Goal: Task Accomplishment & Management: Manage account settings

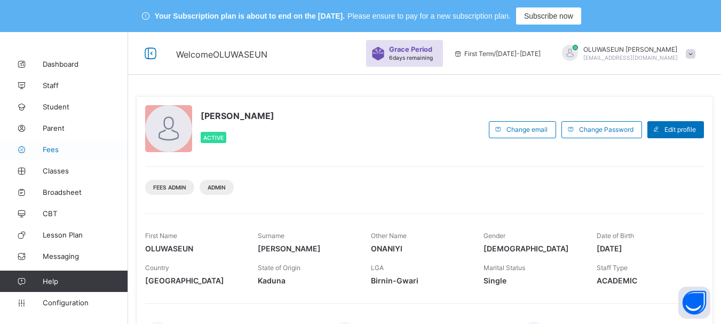
click at [58, 146] on span "Fees" at bounding box center [85, 149] width 85 height 9
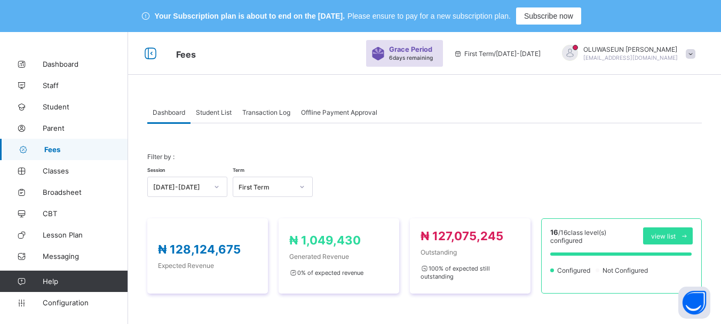
click at [222, 113] on span "Student List" at bounding box center [214, 112] width 36 height 8
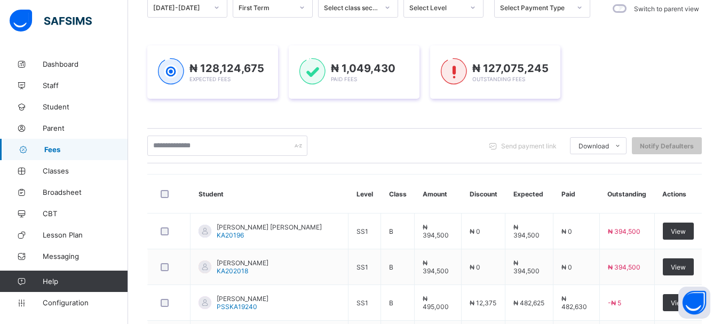
scroll to position [158, 0]
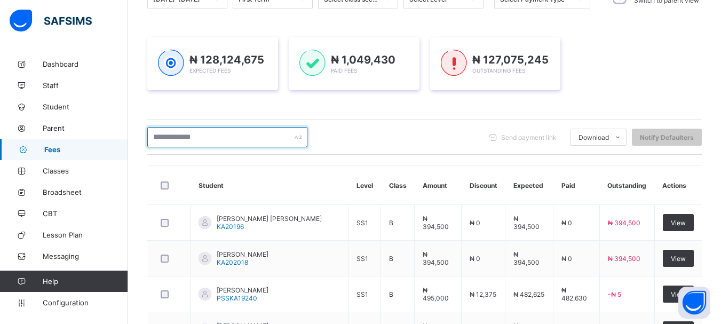
click at [208, 139] on input "text" at bounding box center [227, 137] width 160 height 20
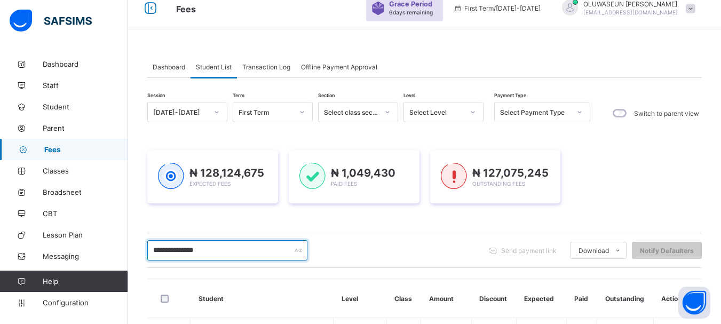
scroll to position [0, 0]
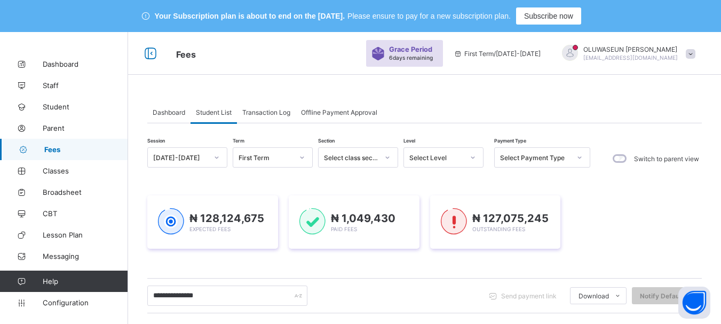
click at [388, 161] on div at bounding box center [387, 157] width 18 height 17
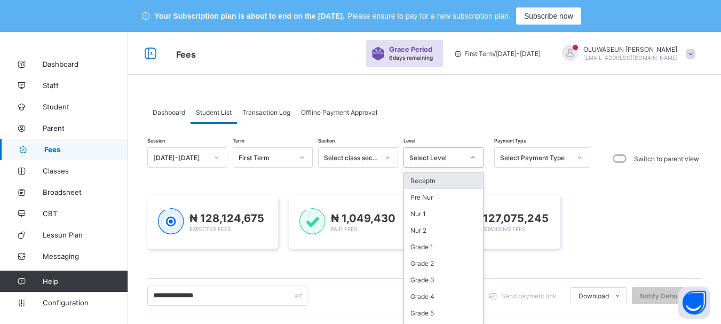
scroll to position [13, 0]
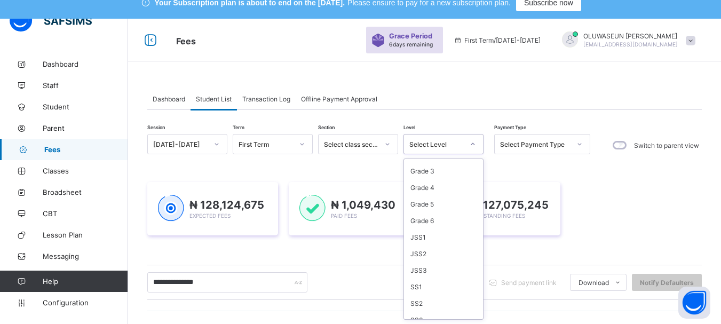
scroll to position [102, 0]
click at [425, 294] on div "SS2" at bounding box center [443, 296] width 79 height 17
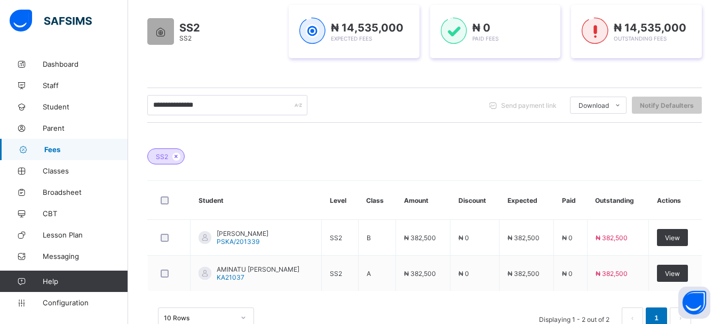
scroll to position [245, 0]
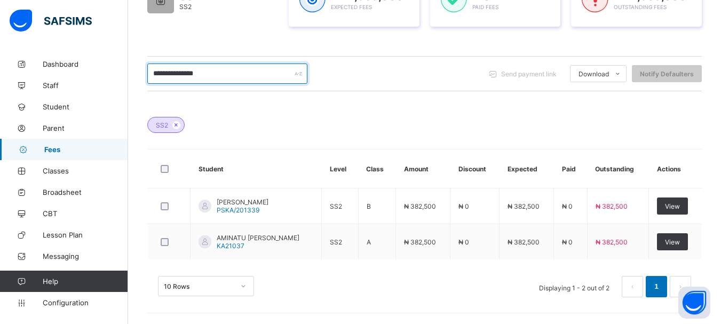
click at [227, 73] on input "**********" at bounding box center [227, 73] width 160 height 20
type input "*"
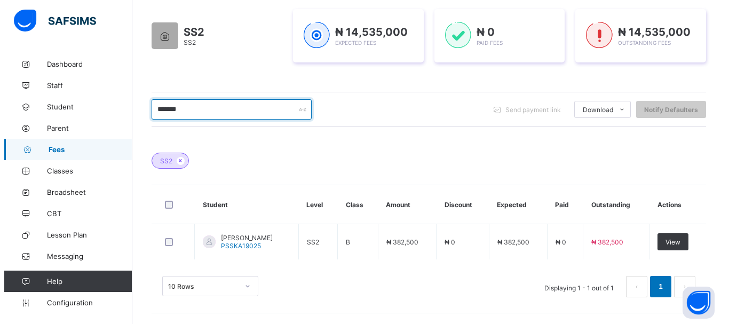
scroll to position [210, 0]
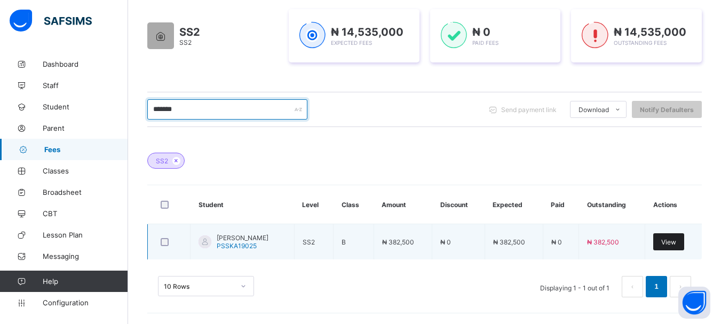
type input "*******"
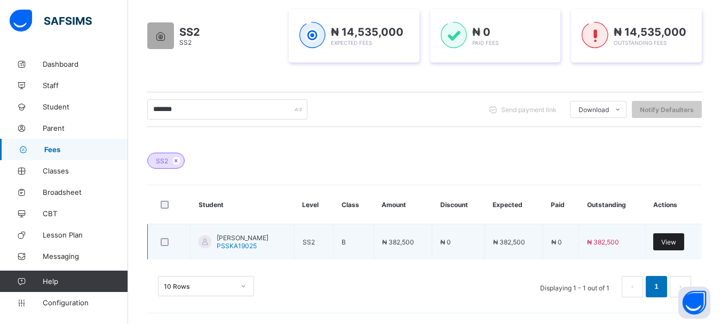
click at [676, 241] on span "View" at bounding box center [668, 242] width 15 height 8
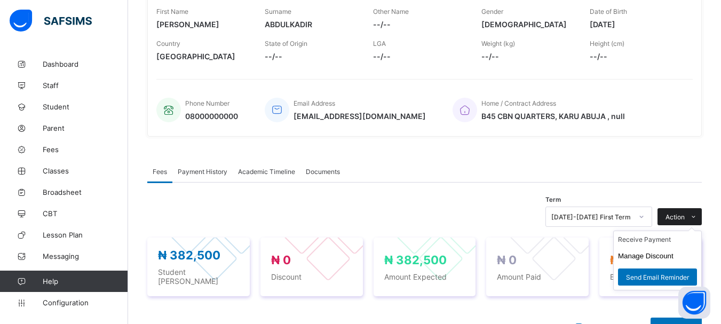
click at [685, 218] on span "Action" at bounding box center [674, 217] width 19 height 8
click at [670, 253] on button "Manage Discount" at bounding box center [645, 256] width 55 height 8
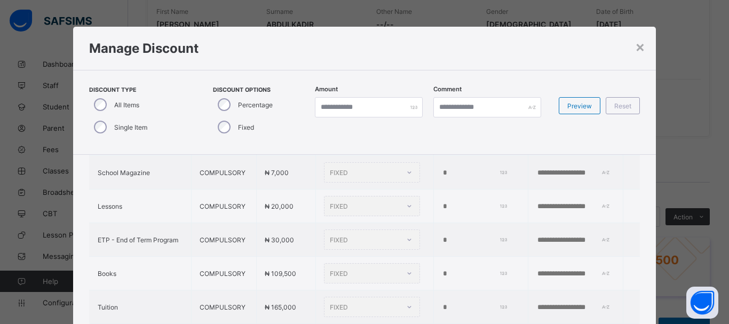
scroll to position [438, 0]
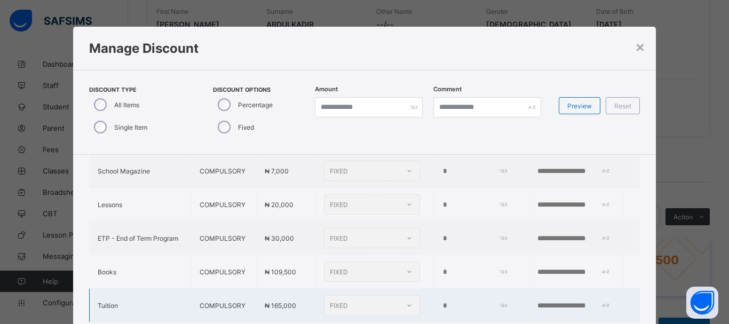
click at [388, 299] on div "FIXED" at bounding box center [372, 305] width 96 height 20
click at [388, 296] on div "FIXED" at bounding box center [372, 305] width 96 height 20
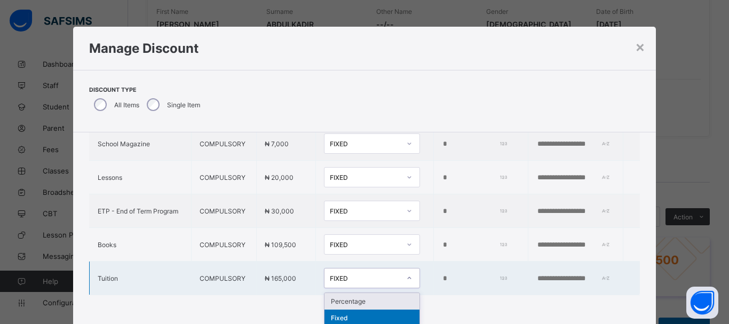
click at [406, 274] on icon at bounding box center [409, 278] width 6 height 11
click at [345, 297] on div "Percentage" at bounding box center [371, 301] width 95 height 17
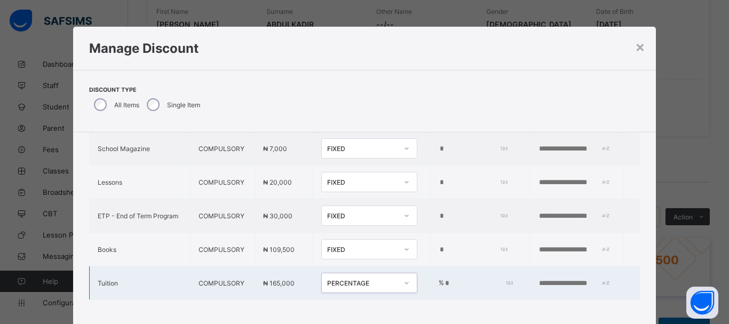
type input "*"
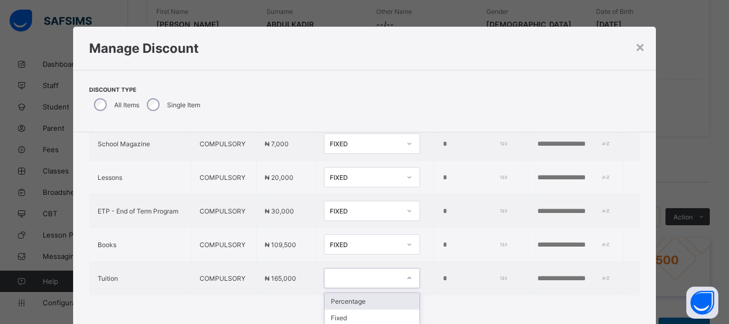
click at [377, 303] on div "Percentage" at bounding box center [371, 301] width 95 height 17
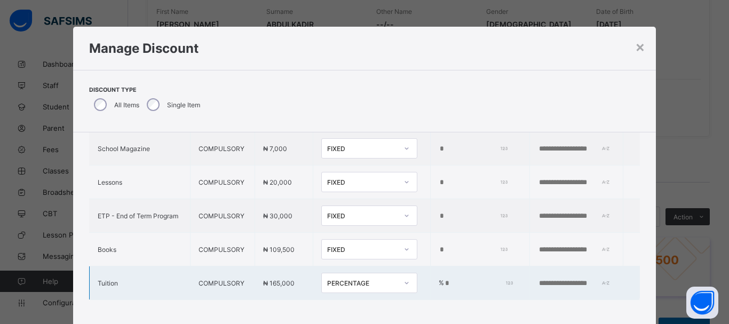
click at [444, 279] on input "*" at bounding box center [477, 283] width 67 height 9
type input "*"
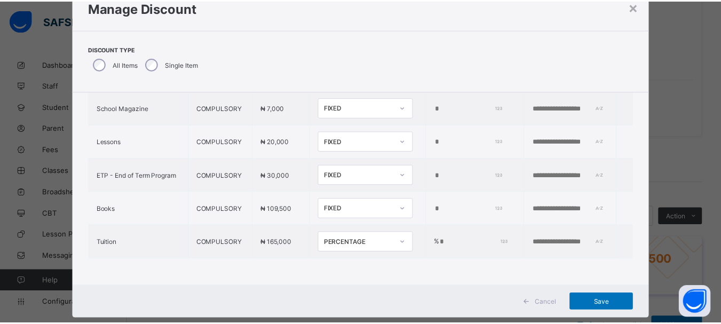
scroll to position [41, 0]
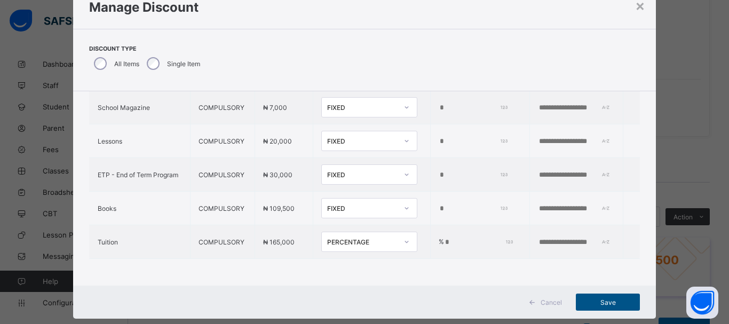
type input "***"
click at [601, 299] on span "Save" at bounding box center [608, 302] width 48 height 8
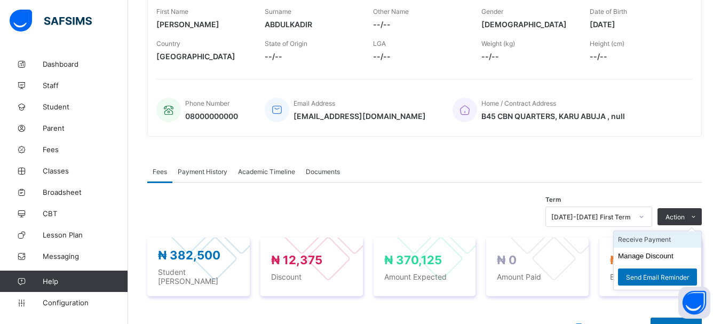
click at [656, 238] on li "Receive Payment" at bounding box center [658, 239] width 88 height 17
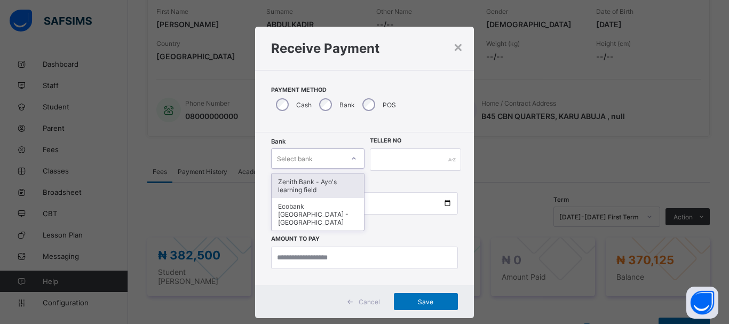
click at [352, 157] on icon at bounding box center [354, 158] width 6 height 11
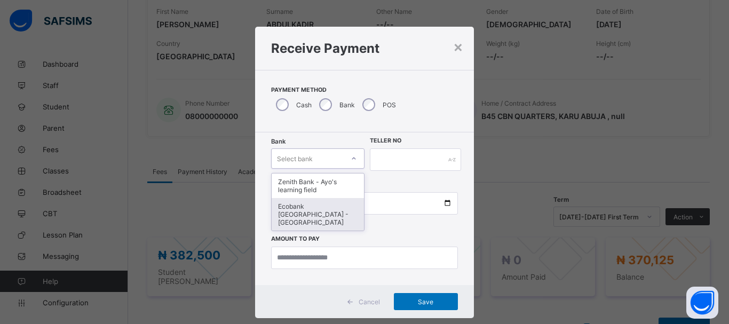
click at [319, 208] on div "Ecobank [GEOGRAPHIC_DATA] - [GEOGRAPHIC_DATA]" at bounding box center [318, 214] width 92 height 33
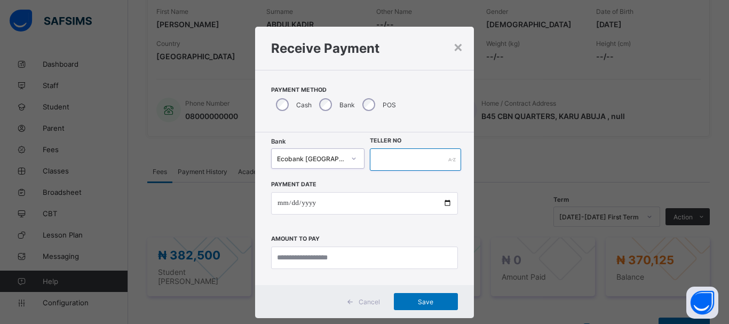
click at [392, 163] on input "text" at bounding box center [415, 159] width 91 height 22
type input "*****"
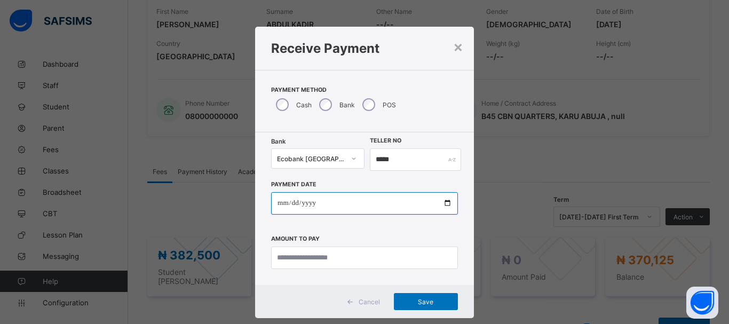
click at [345, 204] on input "date" at bounding box center [364, 203] width 187 height 22
type input "**********"
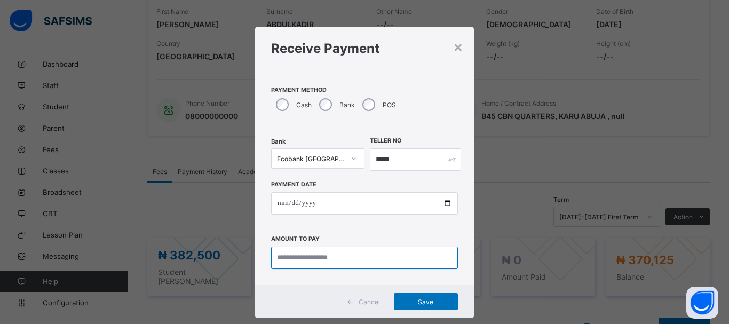
click at [306, 259] on input "currency" at bounding box center [364, 258] width 187 height 22
type input "*********"
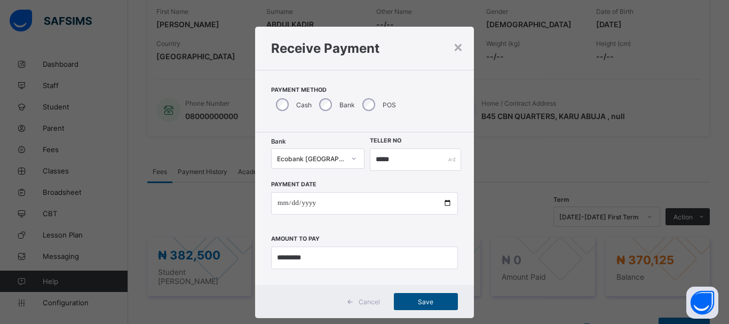
click at [422, 302] on span "Save" at bounding box center [426, 302] width 48 height 8
click at [449, 49] on div "×" at bounding box center [453, 46] width 10 height 18
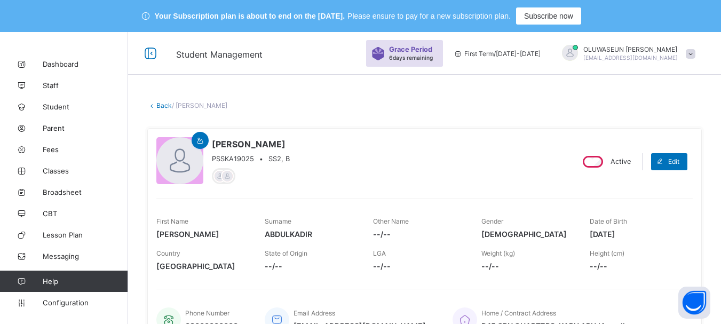
scroll to position [210, 0]
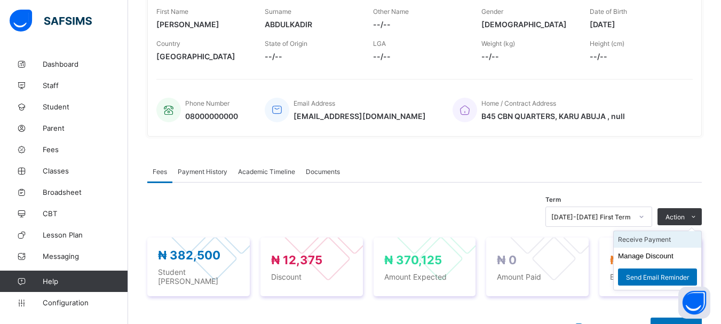
click at [657, 243] on li "Receive Payment" at bounding box center [658, 239] width 88 height 17
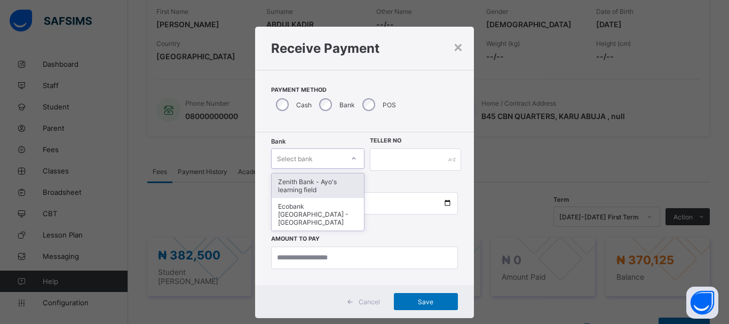
click at [351, 160] on icon at bounding box center [354, 158] width 6 height 11
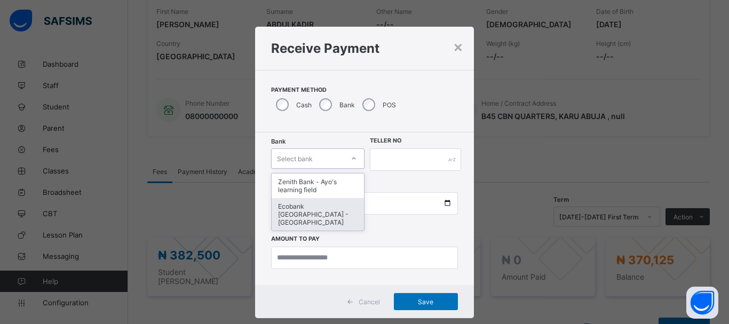
click at [323, 213] on div "Ecobank [GEOGRAPHIC_DATA] - [GEOGRAPHIC_DATA]" at bounding box center [318, 214] width 92 height 33
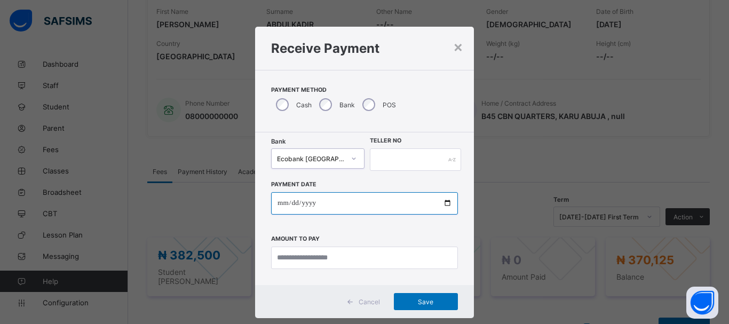
click at [320, 203] on input "date" at bounding box center [364, 203] width 187 height 22
type input "**********"
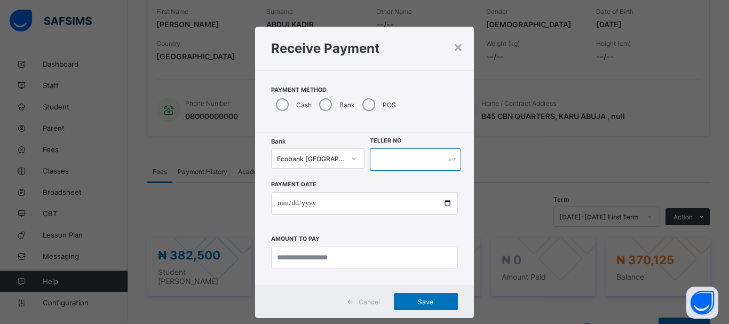
click at [395, 163] on input "text" at bounding box center [415, 159] width 91 height 22
type input "*****"
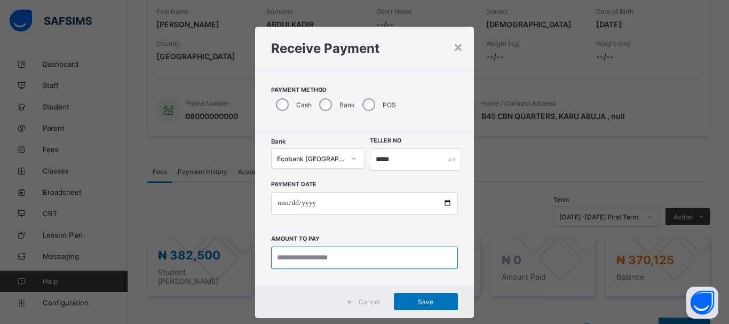
click at [317, 257] on input "currency" at bounding box center [364, 258] width 187 height 22
type input "*********"
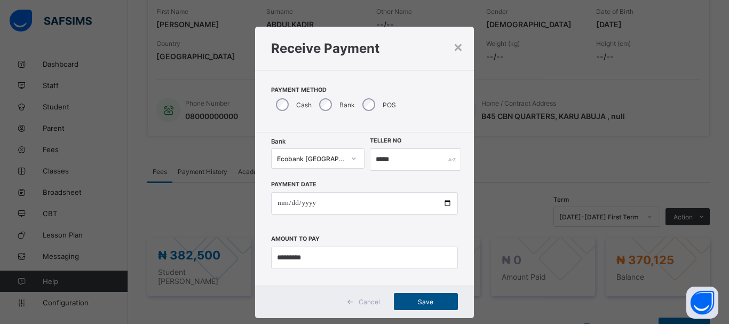
click at [423, 301] on span "Save" at bounding box center [426, 302] width 48 height 8
click at [423, 301] on span "Save" at bounding box center [420, 302] width 48 height 8
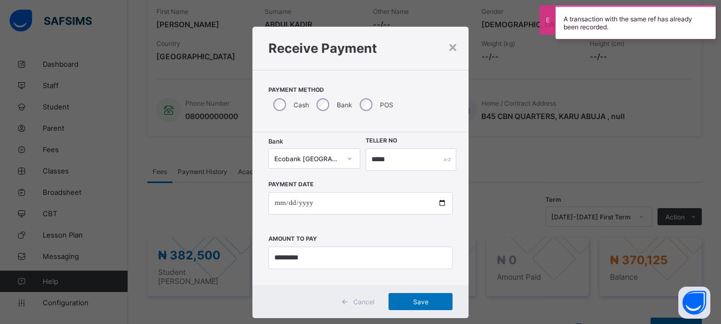
click at [680, 22] on div "A transaction with the same ref has already been recorded." at bounding box center [635, 22] width 160 height 34
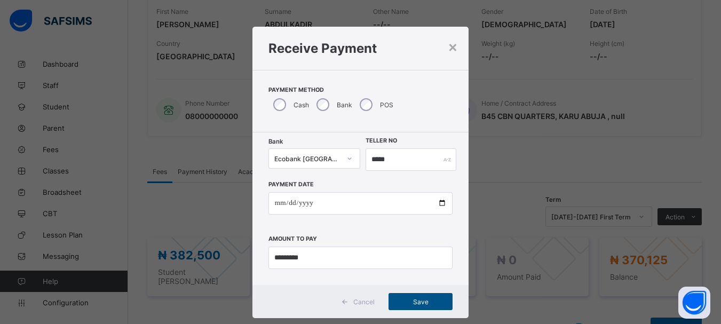
click at [408, 299] on span "Save" at bounding box center [420, 302] width 48 height 8
click at [560, 202] on div "**********" at bounding box center [360, 162] width 721 height 324
click at [453, 50] on div "×" at bounding box center [453, 46] width 10 height 18
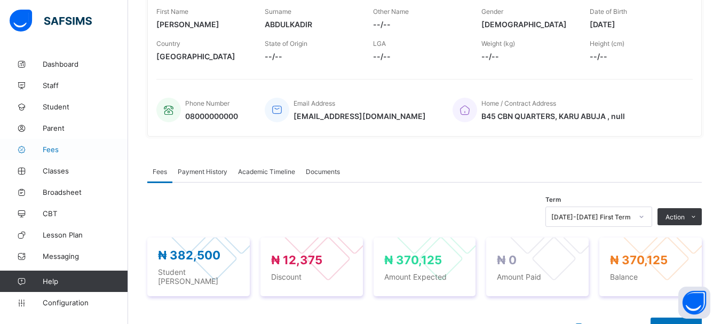
click at [52, 152] on span "Fees" at bounding box center [85, 149] width 85 height 9
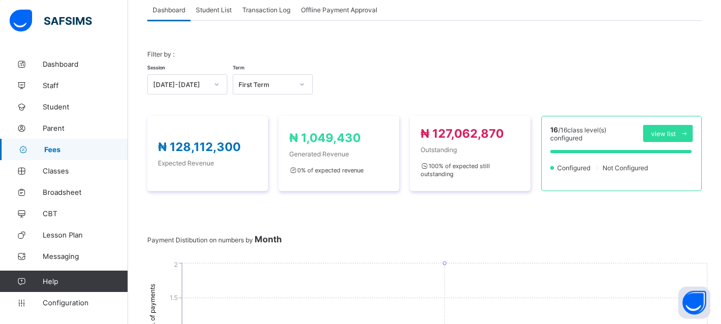
scroll to position [210, 0]
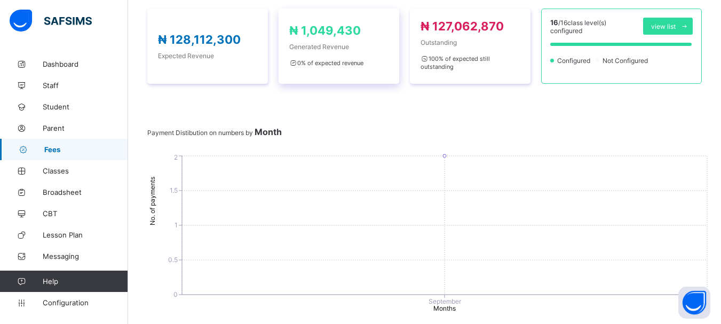
click at [339, 53] on div "₦ 1,049,430 Generated Revenue 0 % of expected revenue" at bounding box center [338, 46] width 99 height 46
click at [329, 31] on span "₦ 1,049,430" at bounding box center [325, 30] width 72 height 14
click at [77, 147] on span "Fees" at bounding box center [86, 149] width 84 height 9
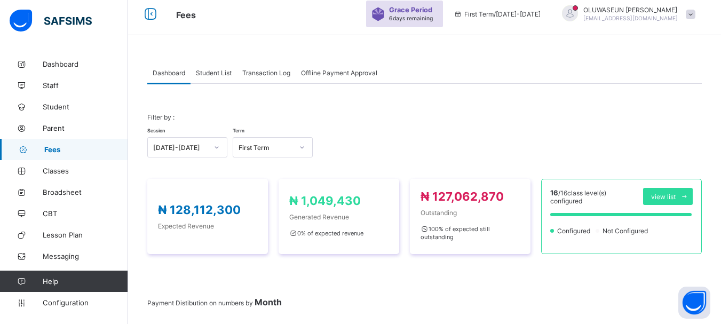
scroll to position [0, 0]
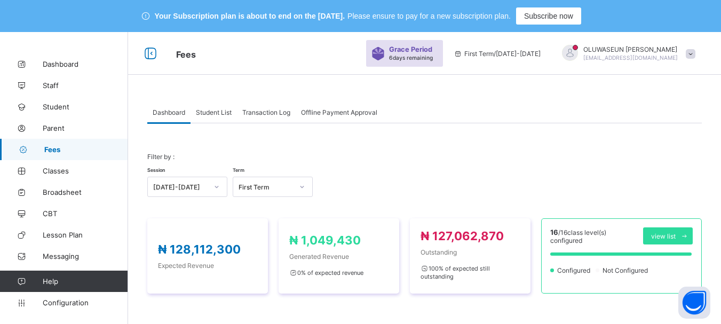
click at [215, 115] on span "Student List" at bounding box center [214, 112] width 36 height 8
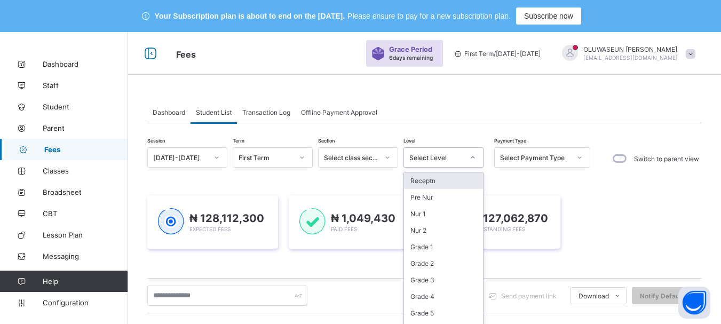
scroll to position [13, 0]
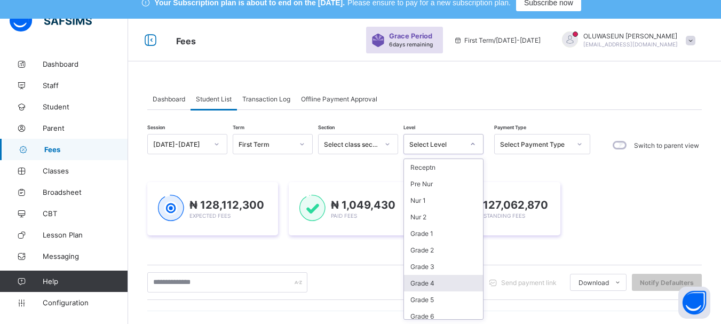
click at [433, 281] on div "Grade 4" at bounding box center [443, 283] width 79 height 17
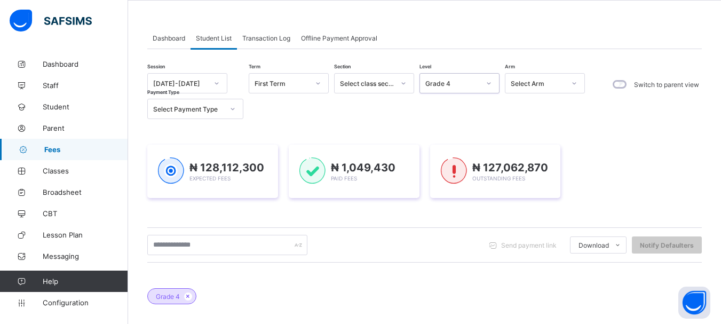
scroll to position [73, 0]
click at [490, 84] on icon at bounding box center [489, 84] width 6 height 11
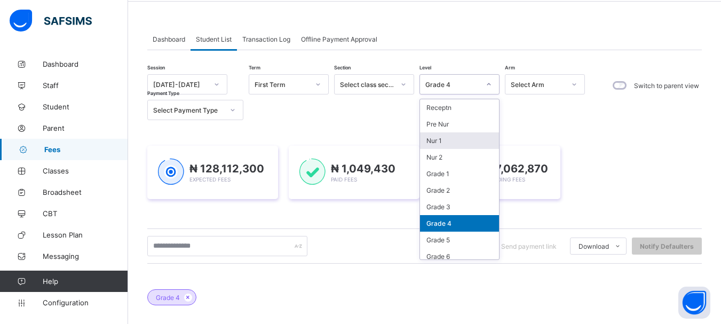
click at [646, 108] on div "Switch to parent view" at bounding box center [655, 97] width 94 height 46
click at [489, 84] on icon at bounding box center [489, 84] width 6 height 11
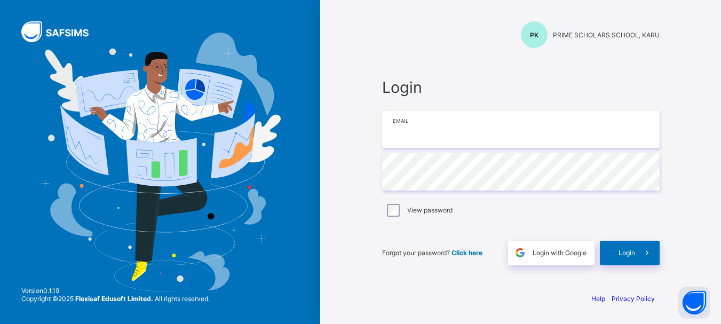
type input "**********"
